Goal: Go to known website: Access a specific website the user already knows

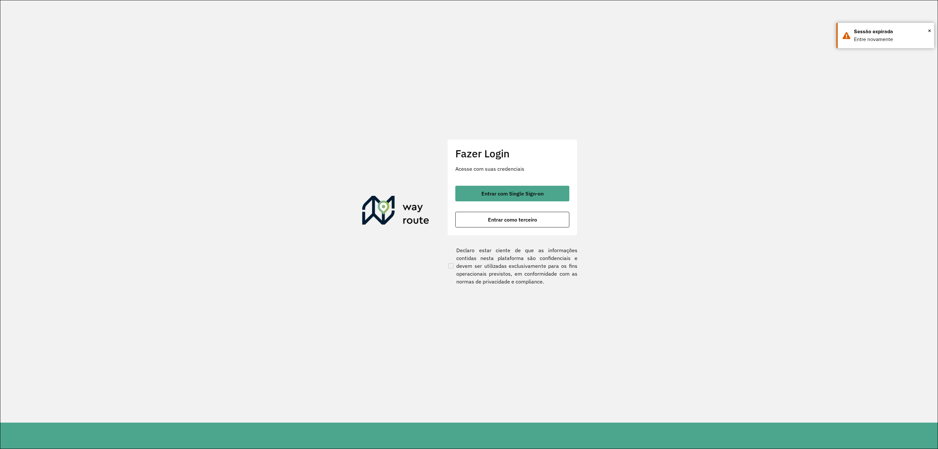
click at [537, 197] on button "Entrar com Single Sign-on" at bounding box center [512, 194] width 114 height 16
